Goal: Navigation & Orientation: Find specific page/section

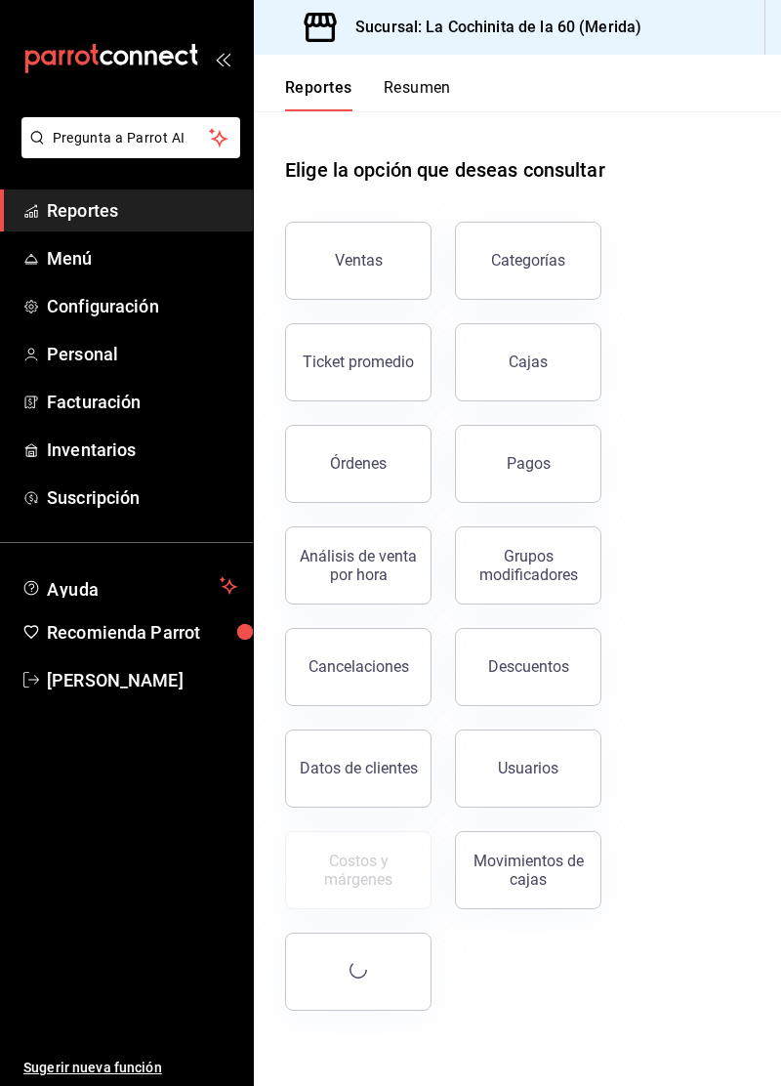
click at [351, 270] on button "Ventas" at bounding box center [358, 261] width 146 height 78
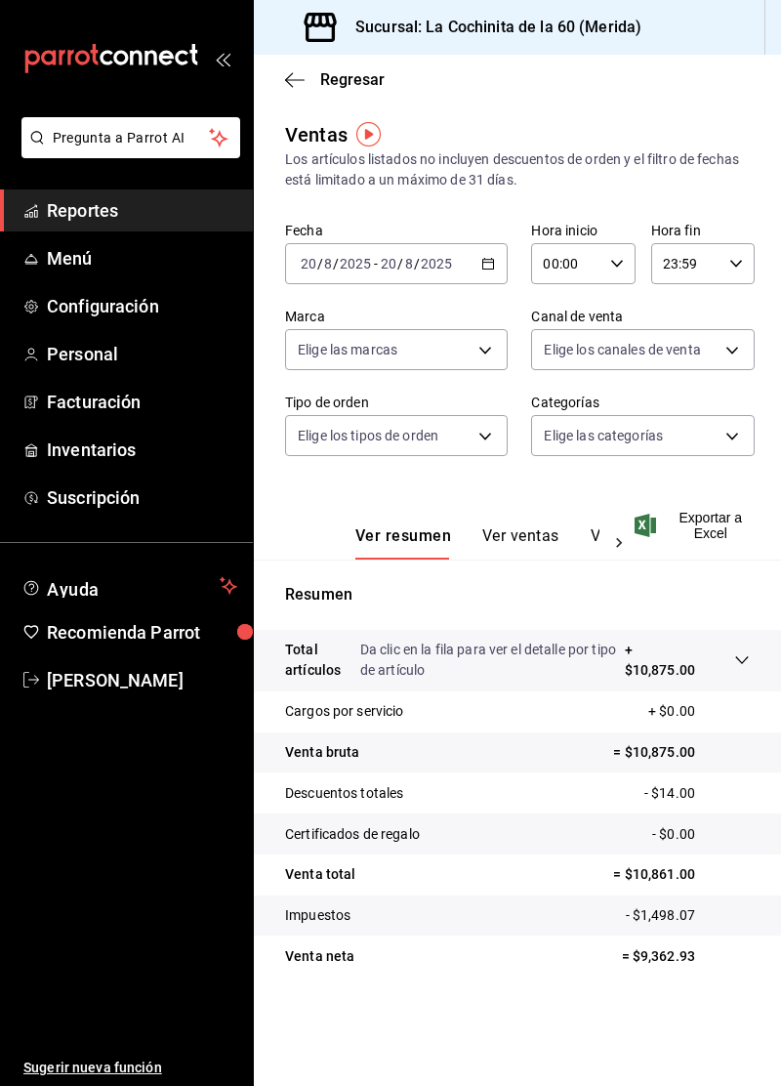
click at [128, 223] on span "Reportes" at bounding box center [142, 210] width 190 height 26
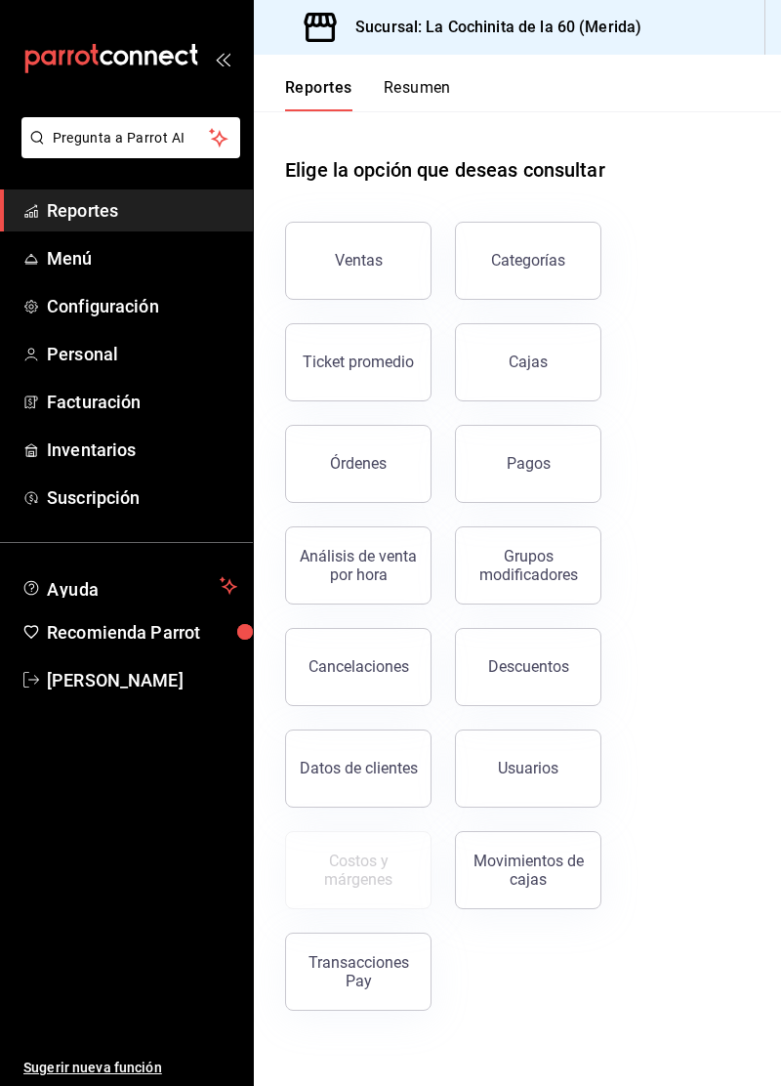
click at [361, 461] on div "Órdenes" at bounding box center [358, 463] width 57 height 19
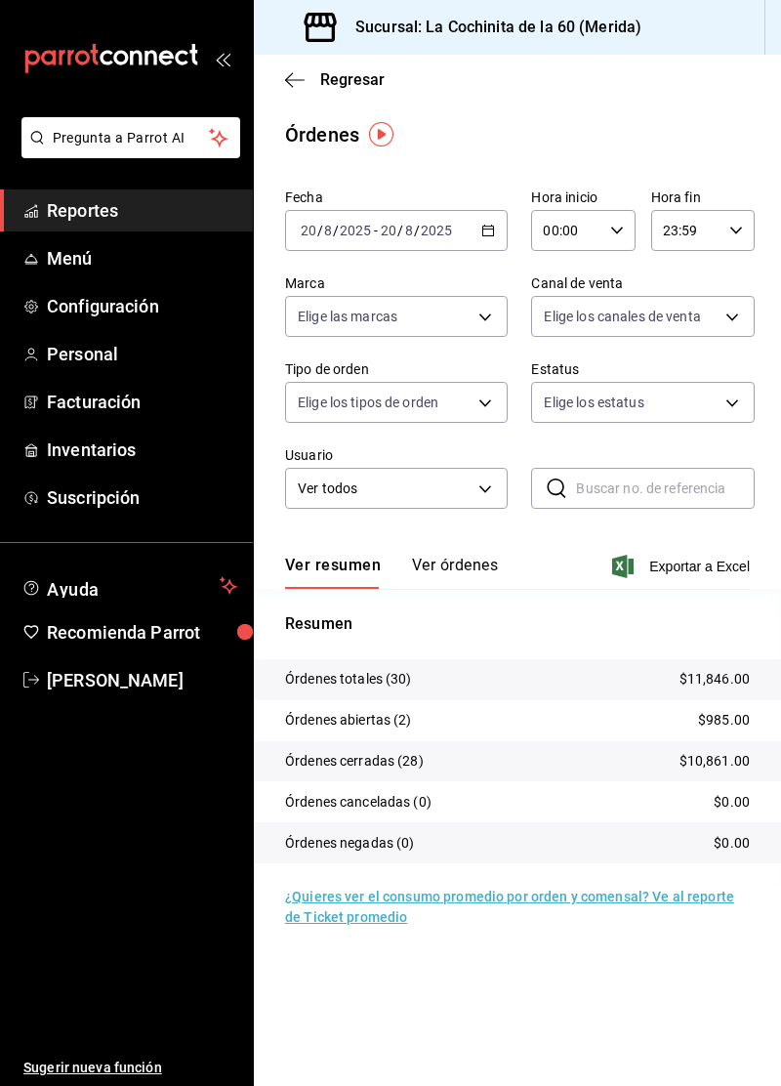
click at [164, 225] on link "Reportes" at bounding box center [126, 210] width 253 height 42
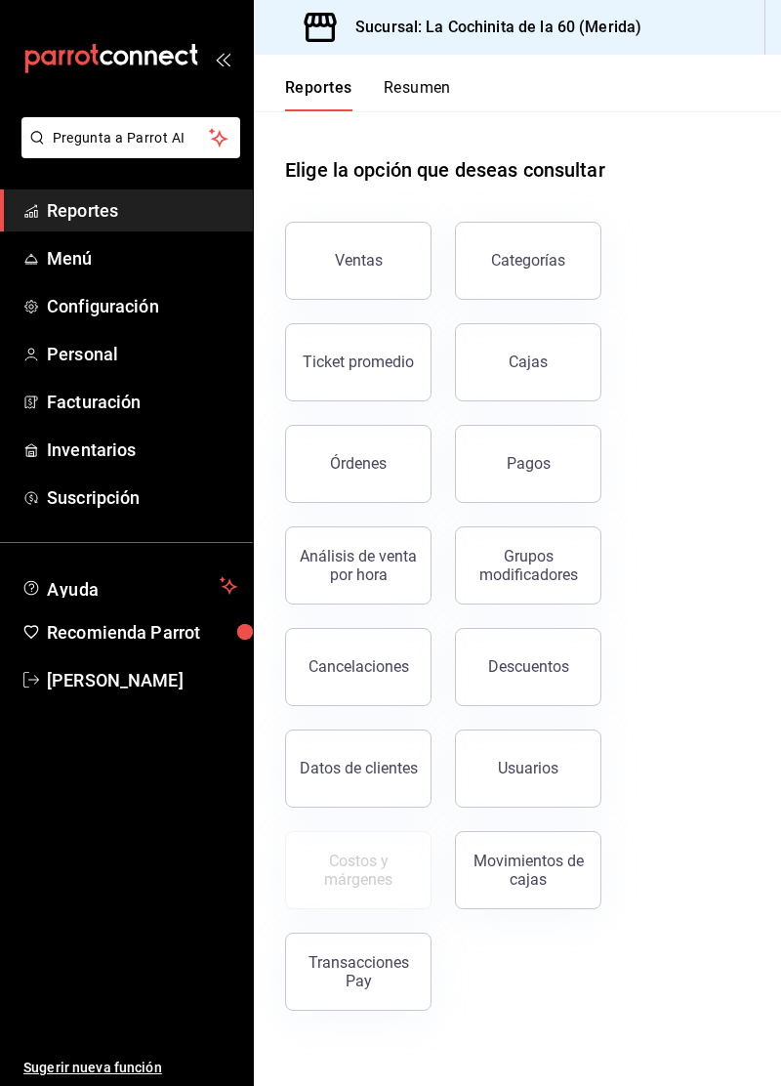
click at [551, 374] on button "Cajas" at bounding box center [528, 362] width 146 height 78
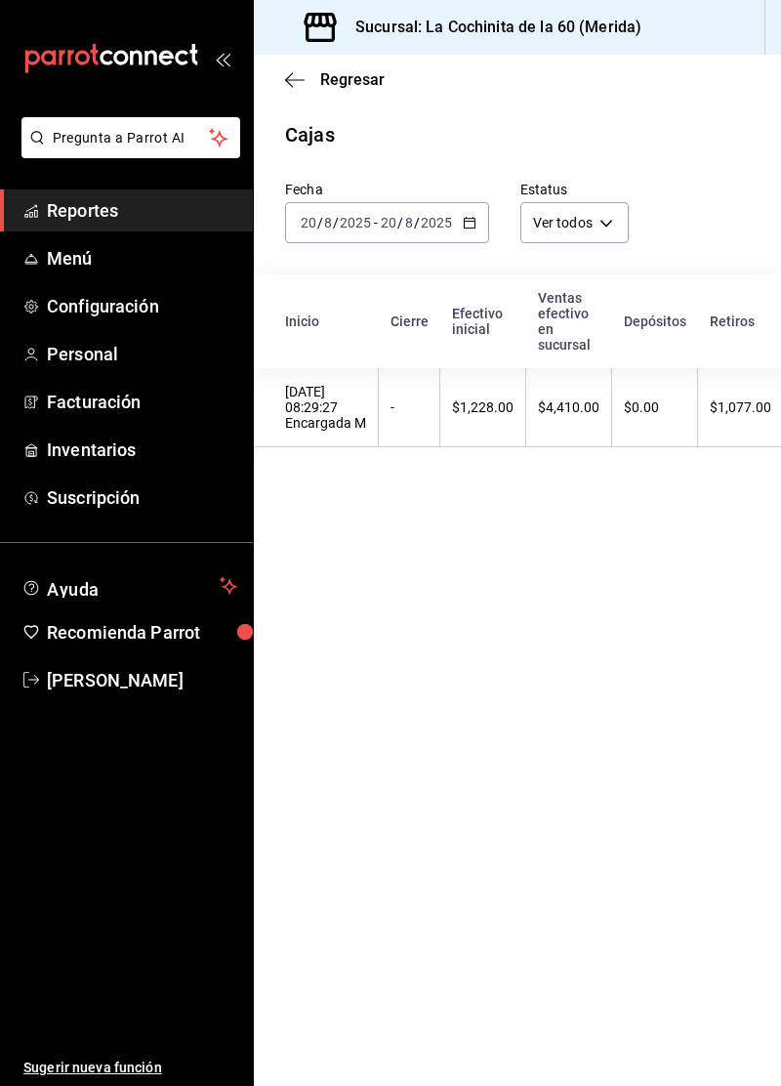
click at [152, 225] on link "Reportes" at bounding box center [126, 210] width 253 height 42
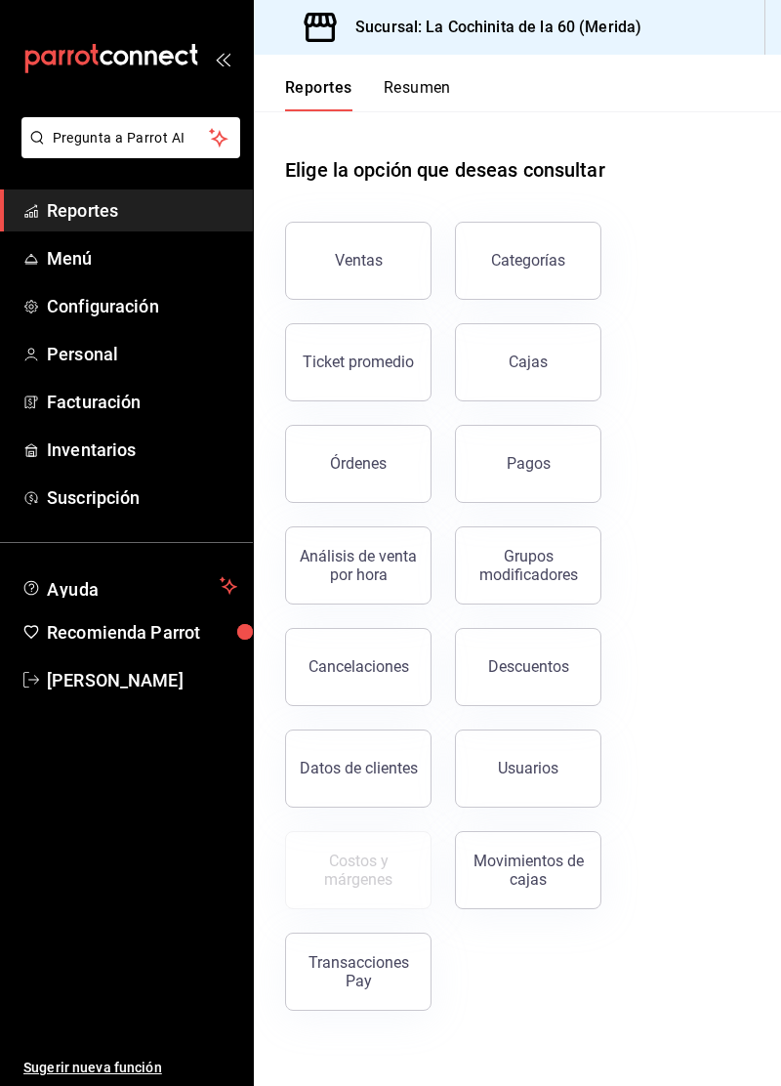
click at [373, 375] on button "Ticket promedio" at bounding box center [358, 362] width 146 height 78
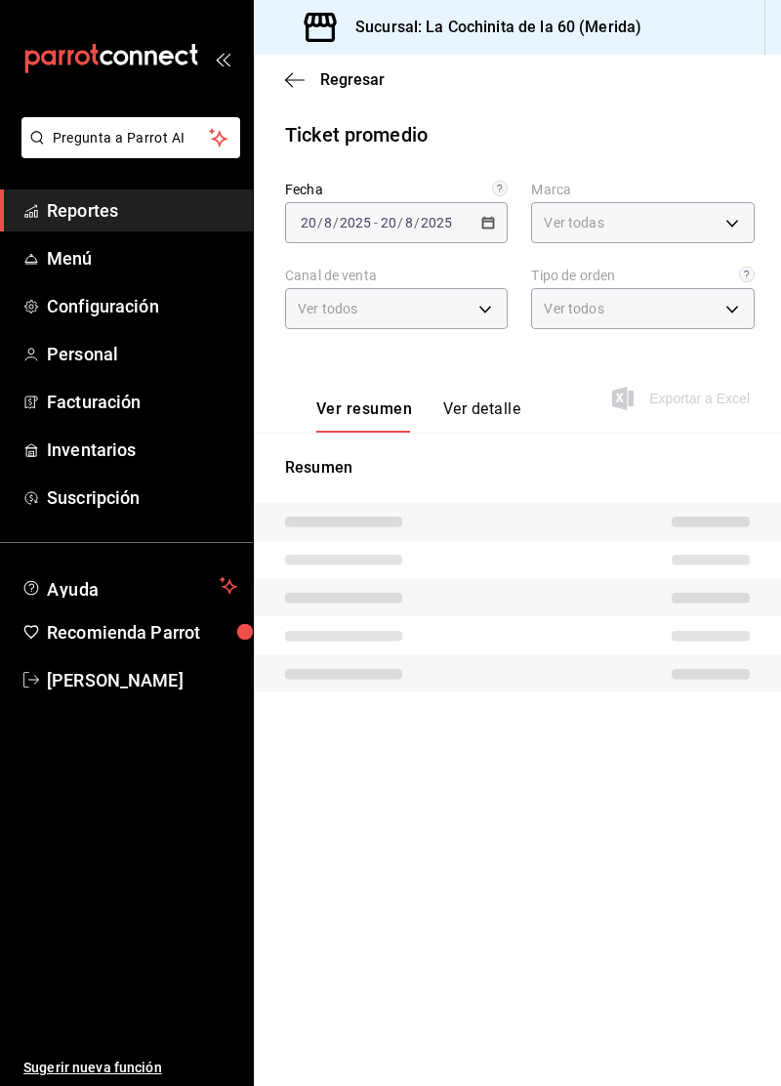
type input "268ce8d1-4722-4411-a626-51c418737468"
type input "PARROT,UBER_EATS,RAPPI,DIDI_FOOD,ONLINE"
type input "2ffd33fc-0160-438c-90fe-203c4a6b9f74,3cc8f160-dc0d-45d4-8922-78cce46d41bd,333ef…"
